Goal: Information Seeking & Learning: Understand process/instructions

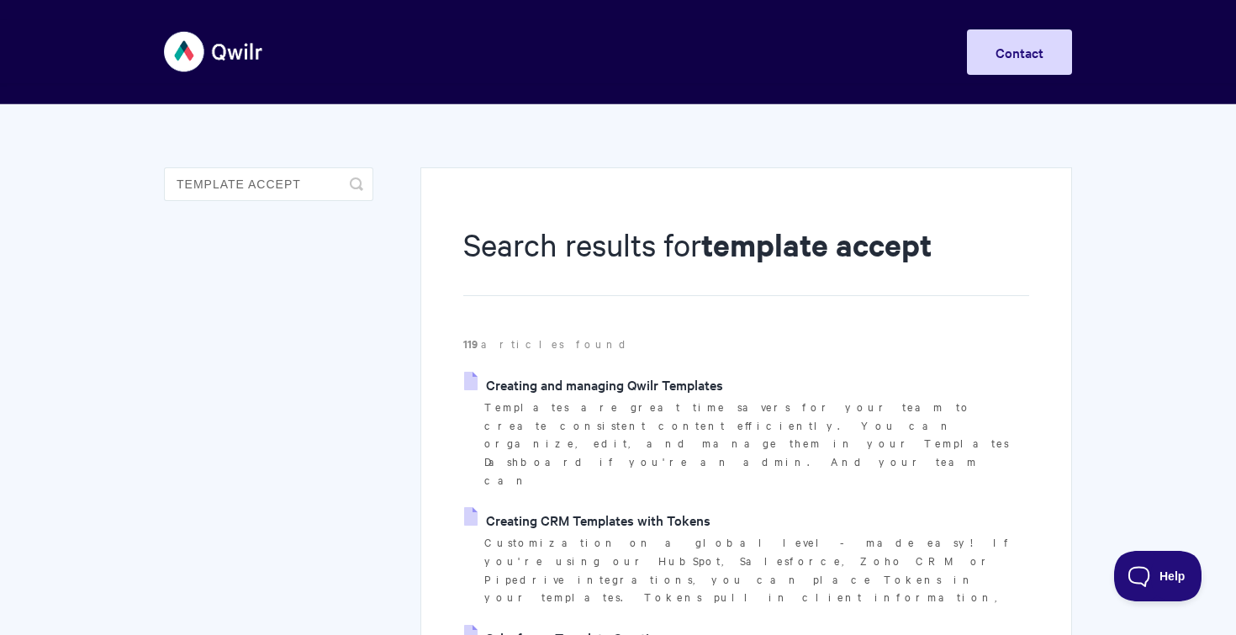
click at [678, 378] on link "Creating and managing Qwilr Templates" at bounding box center [593, 384] width 259 height 25
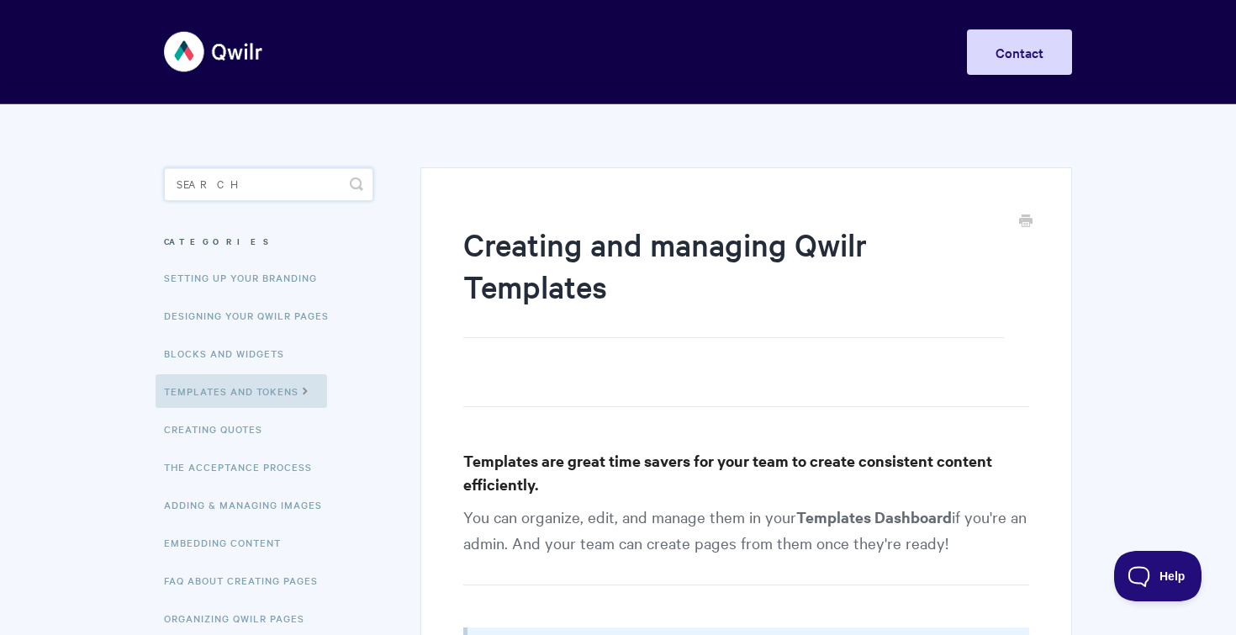
click at [203, 182] on input "Search" at bounding box center [268, 184] width 209 height 34
type input "prefilled"
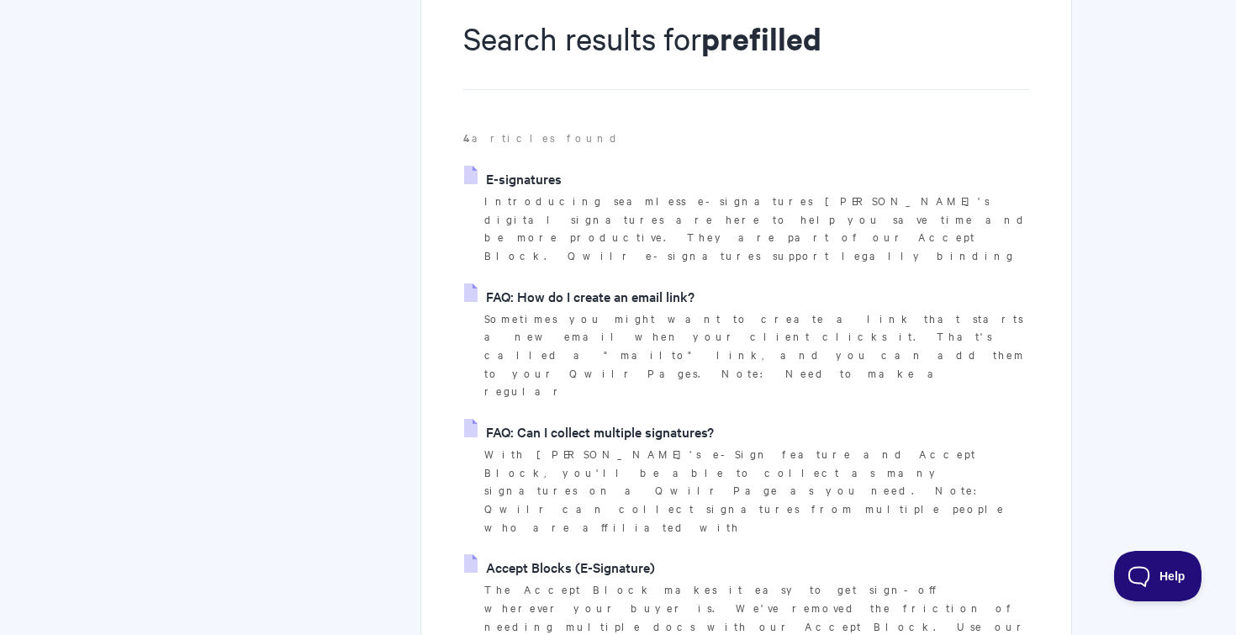
scroll to position [207, 0]
click at [608, 553] on link "Accept Blocks (E-Signature)" at bounding box center [559, 565] width 191 height 25
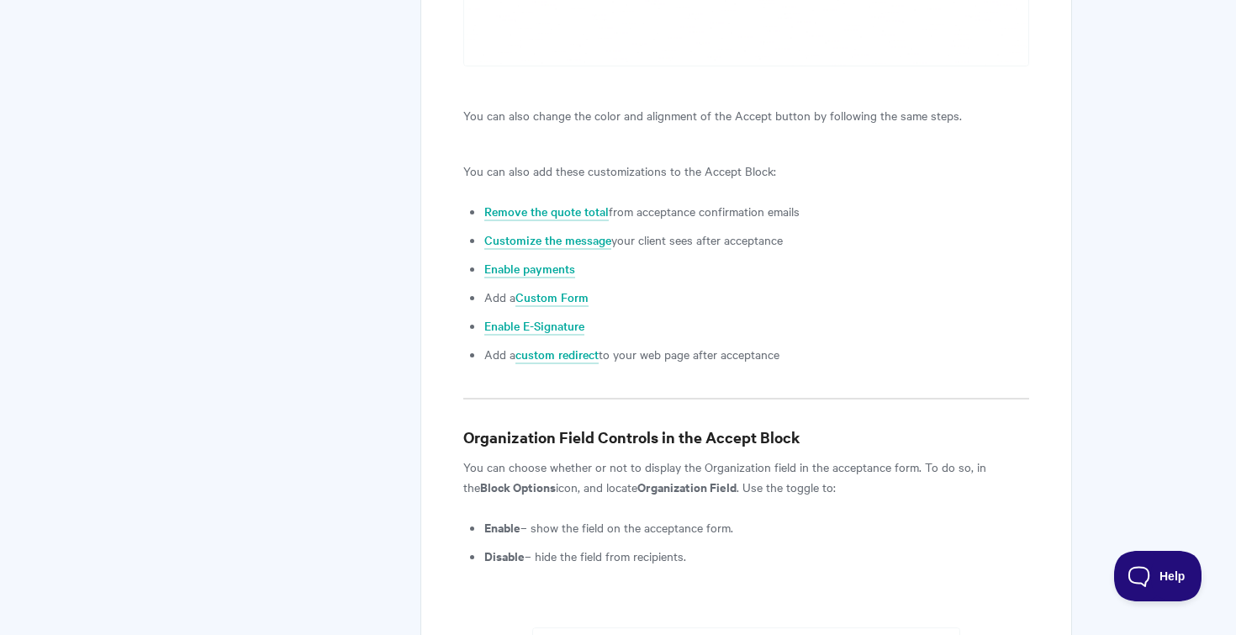
scroll to position [3944, 0]
